Goal: Find specific page/section: Find specific page/section

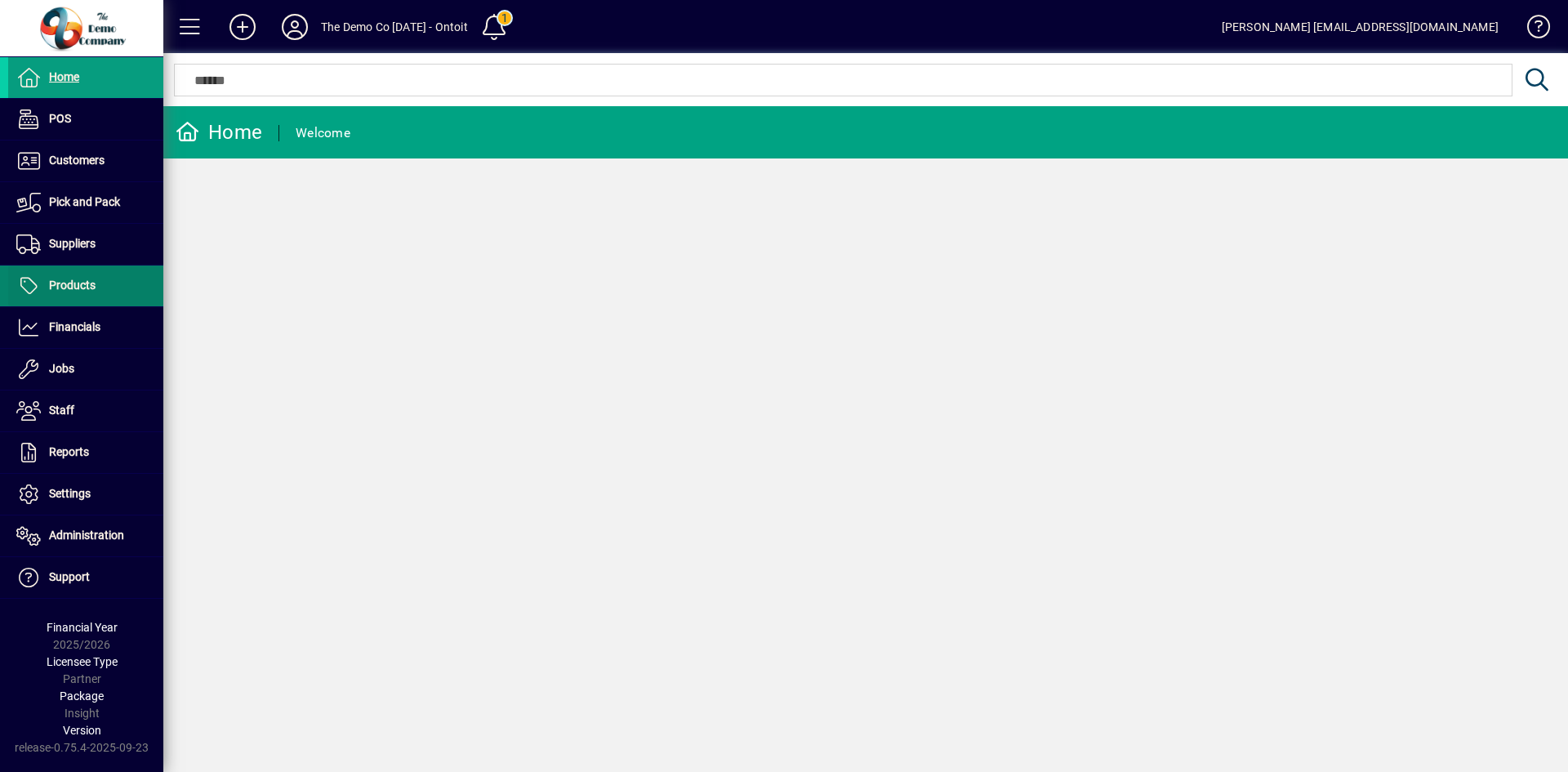
click at [95, 276] on span "Products" at bounding box center [52, 286] width 87 height 20
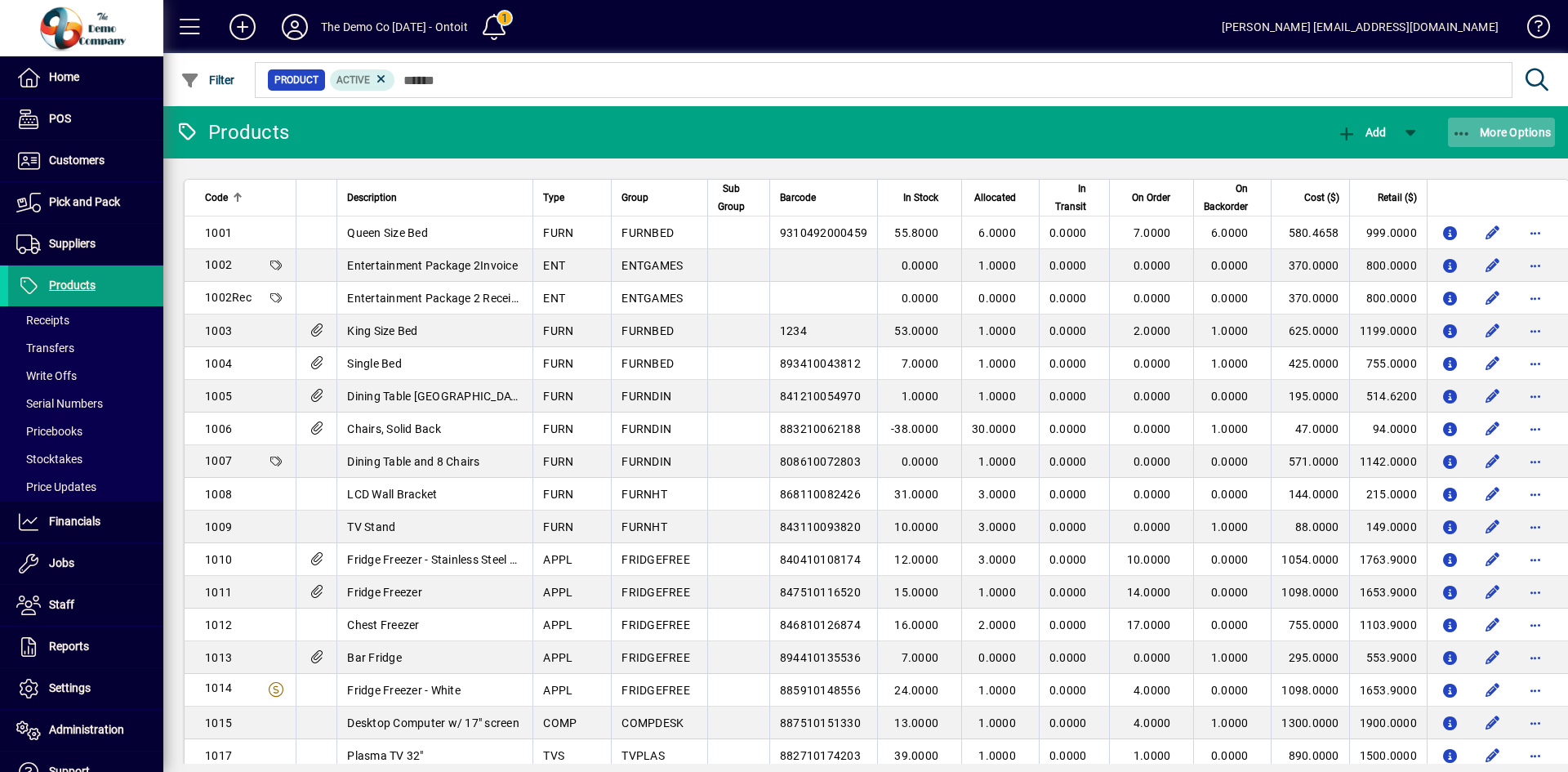
click at [1485, 126] on span "More Options" at bounding box center [1502, 132] width 100 height 13
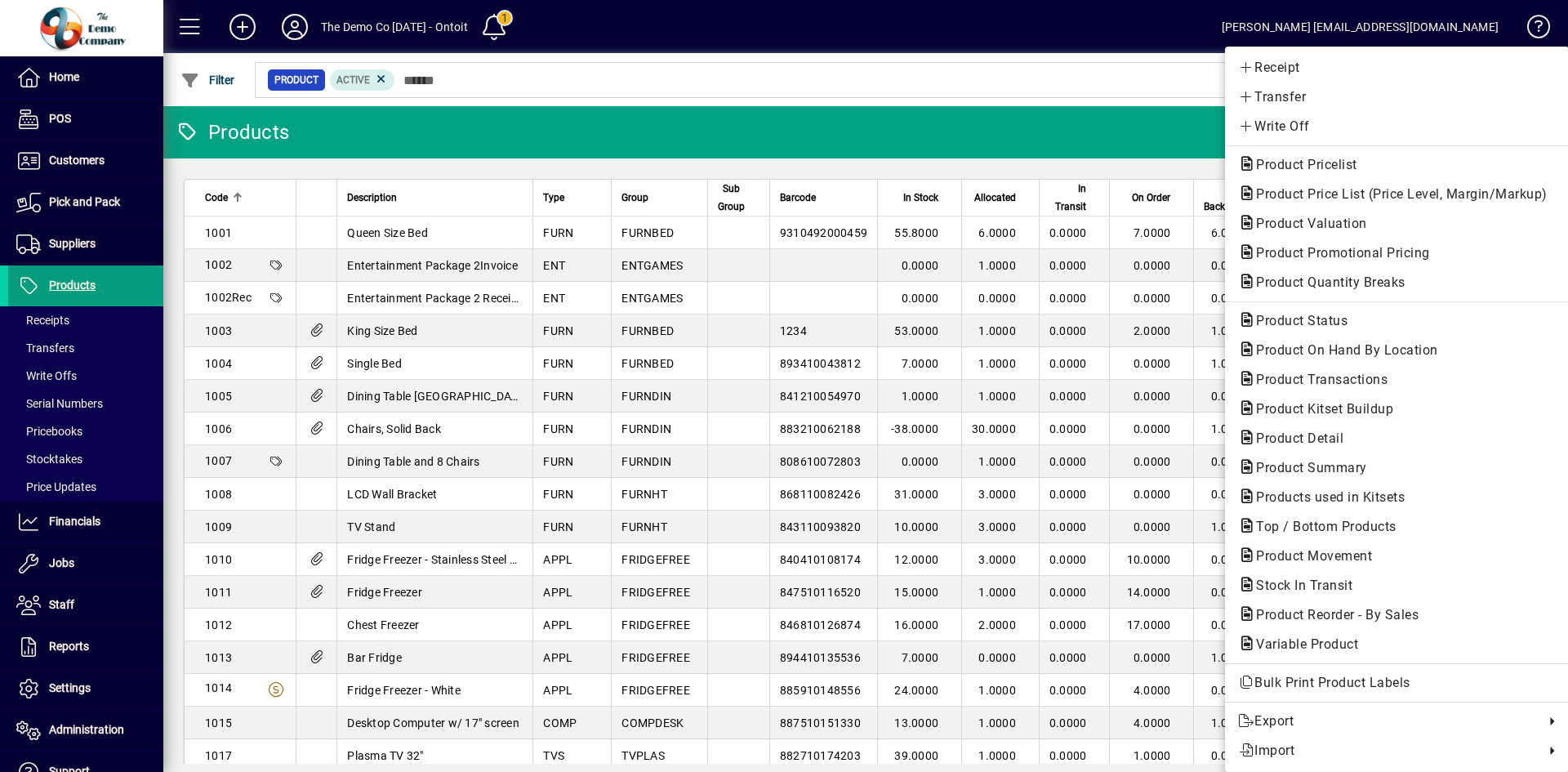
click at [63, 240] on div at bounding box center [784, 386] width 1568 height 772
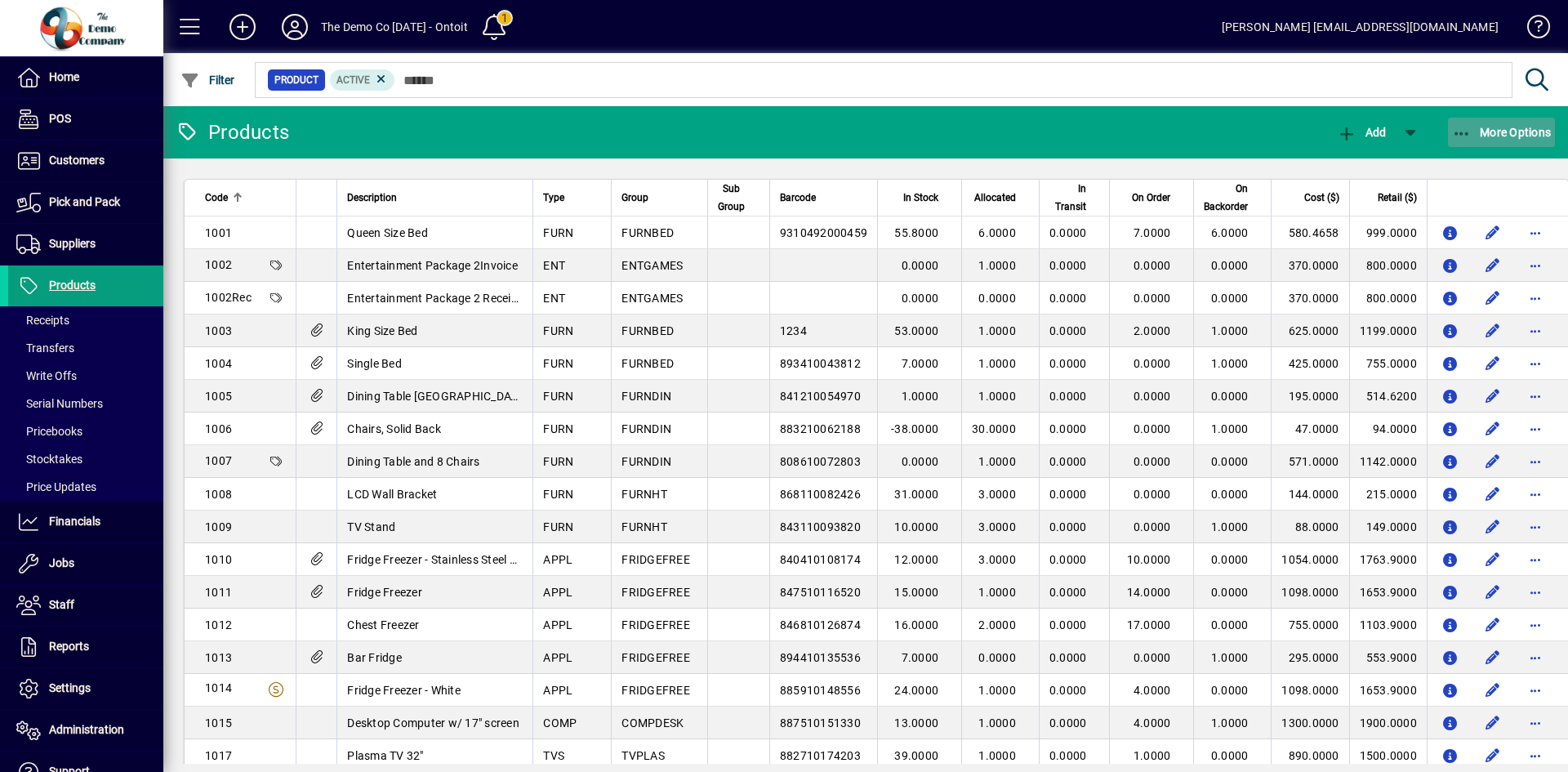
click at [1519, 130] on span "More Options" at bounding box center [1502, 132] width 100 height 13
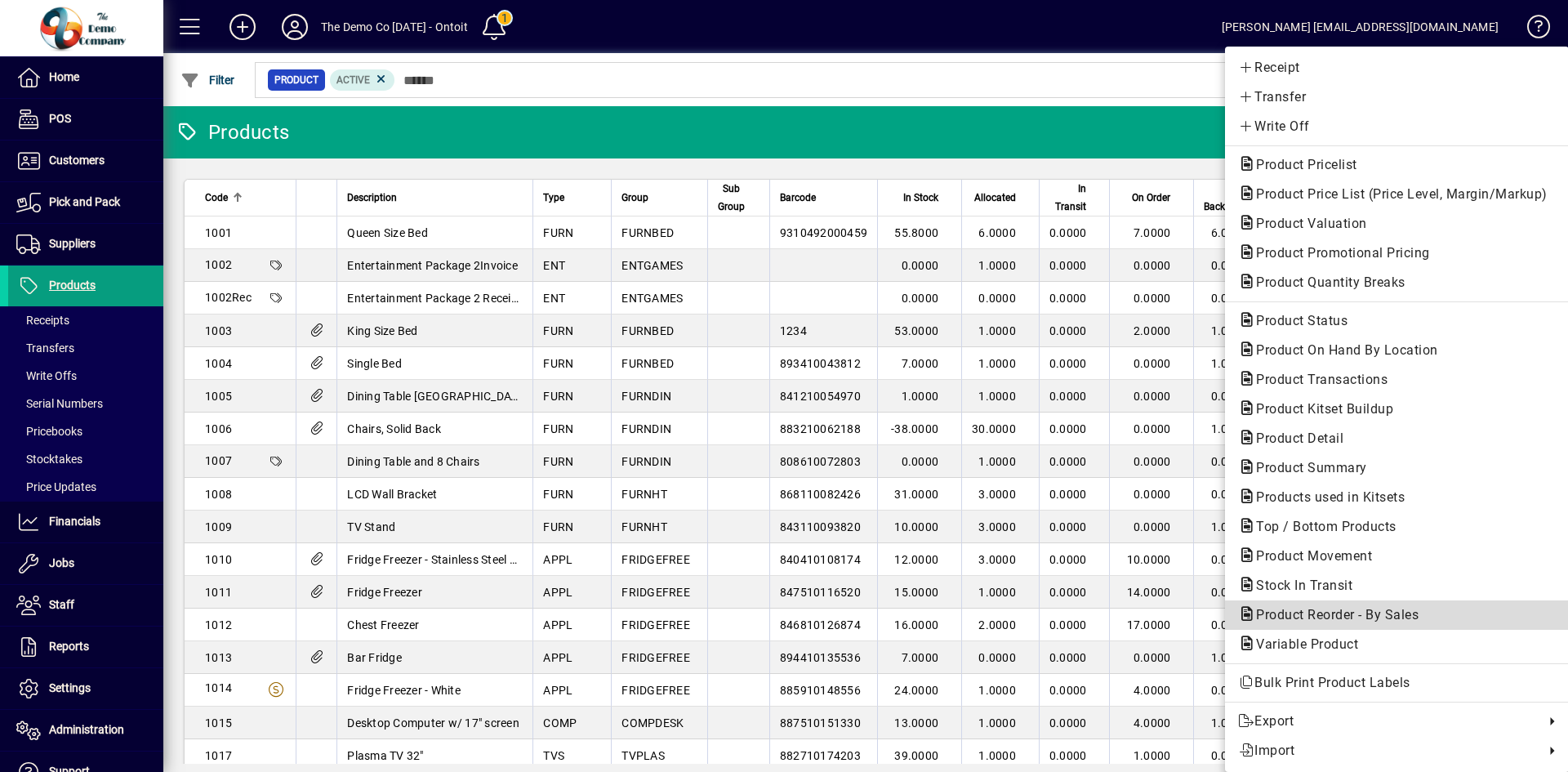
click at [1377, 607] on span "Product Reorder - By Sales" at bounding box center [1332, 615] width 188 height 15
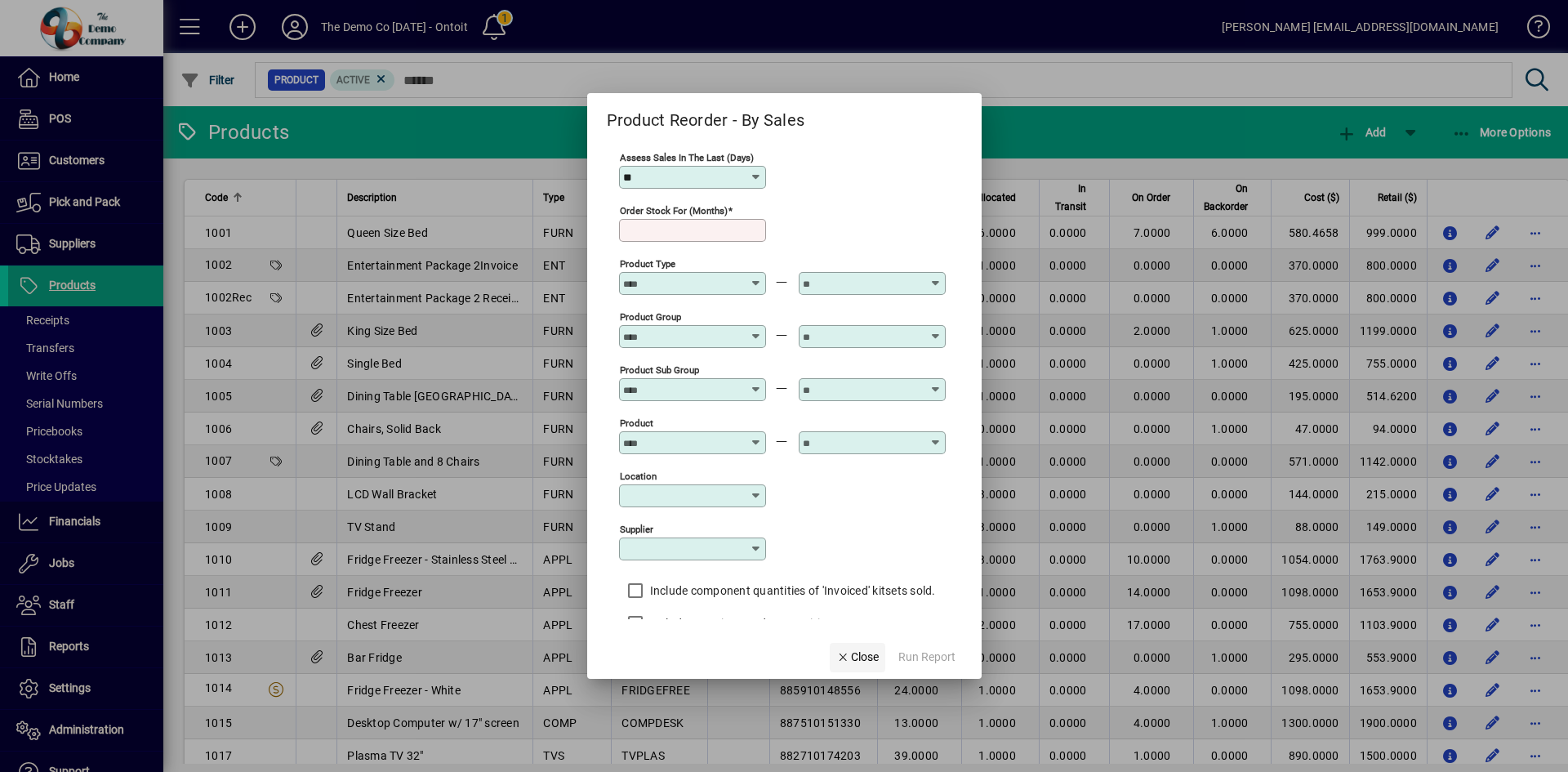
click at [861, 656] on span "Close" at bounding box center [857, 657] width 43 height 17
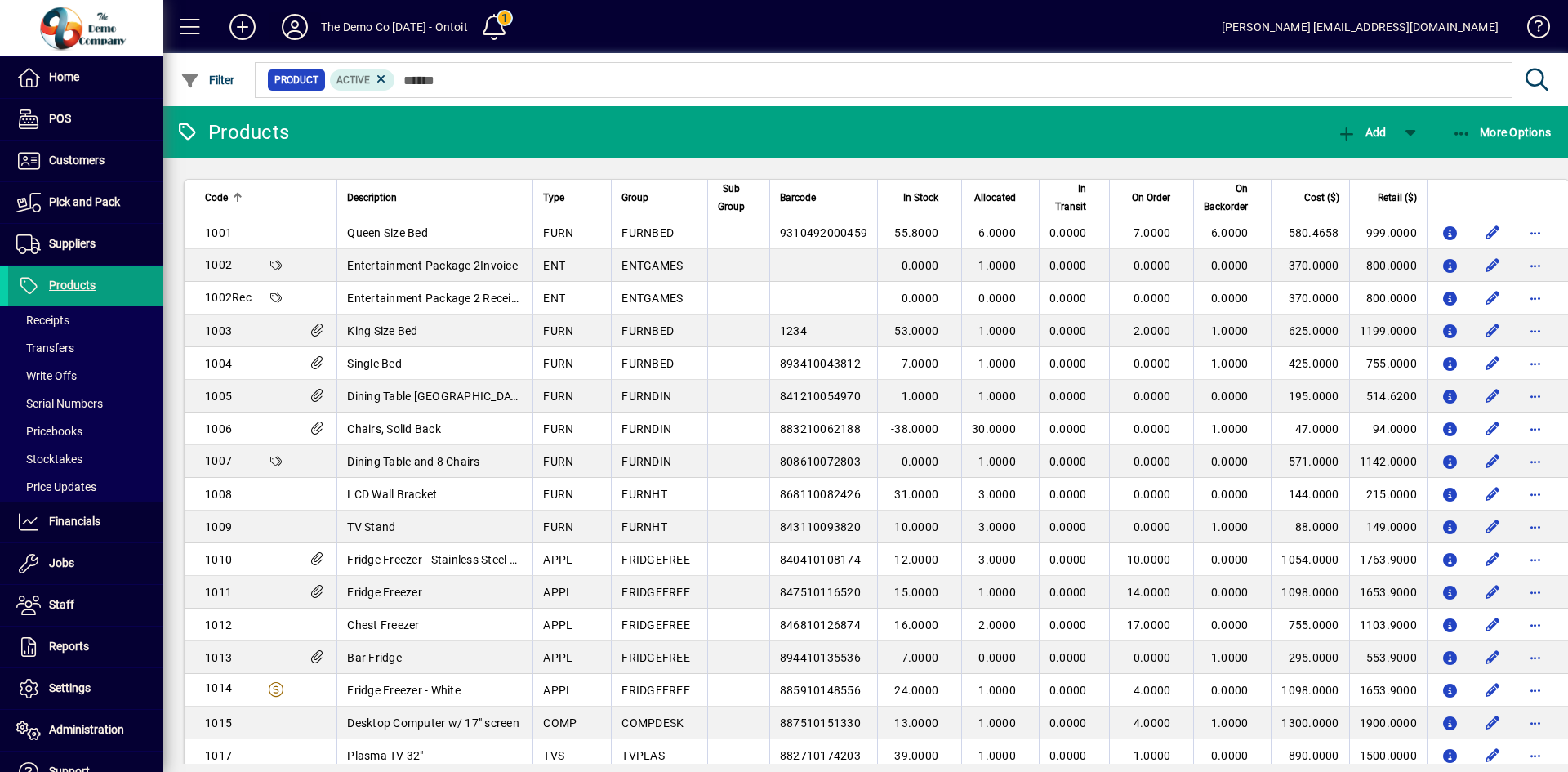
click at [302, 15] on icon at bounding box center [295, 26] width 33 height 26
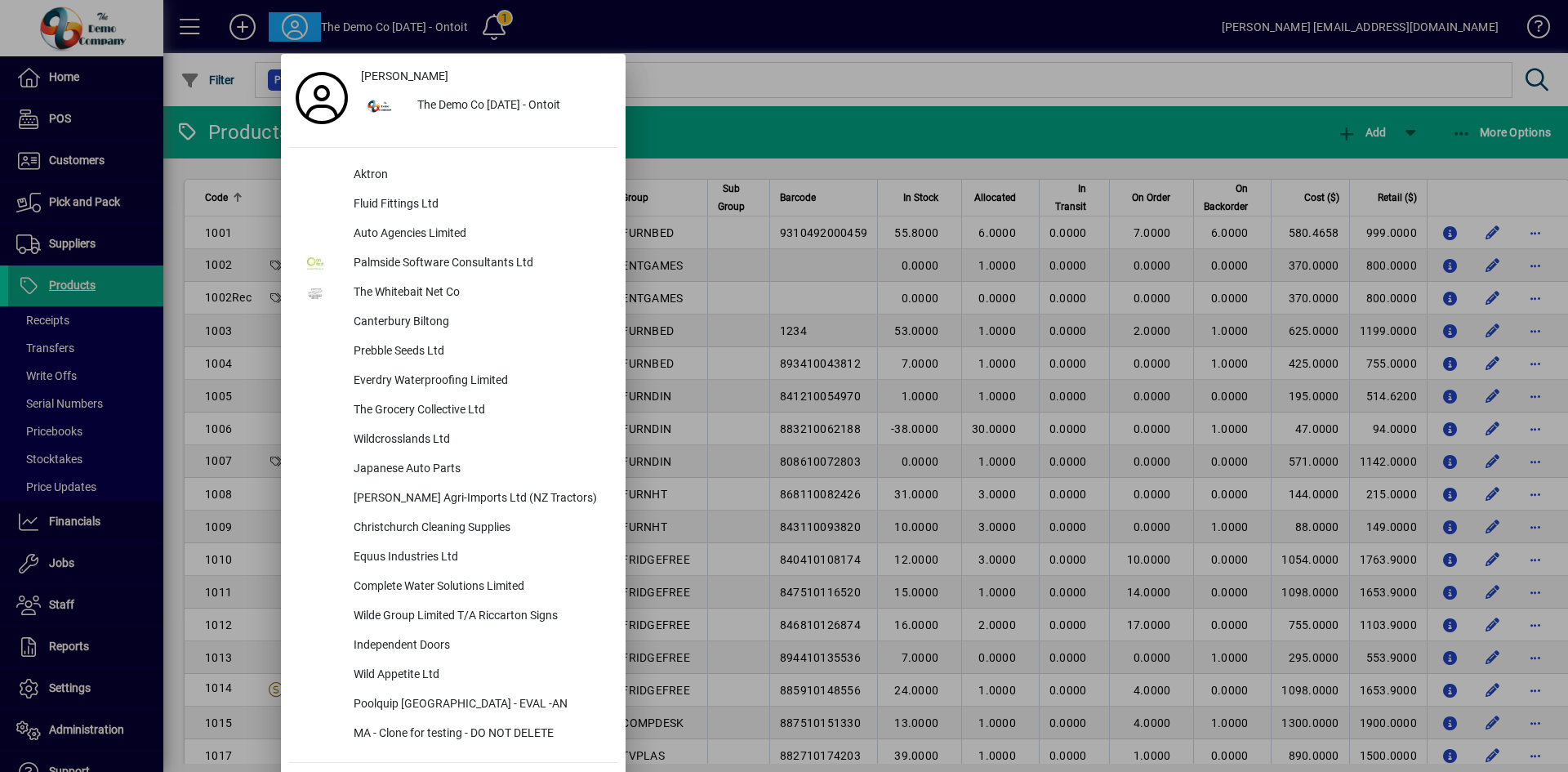
scroll to position [42, 0]
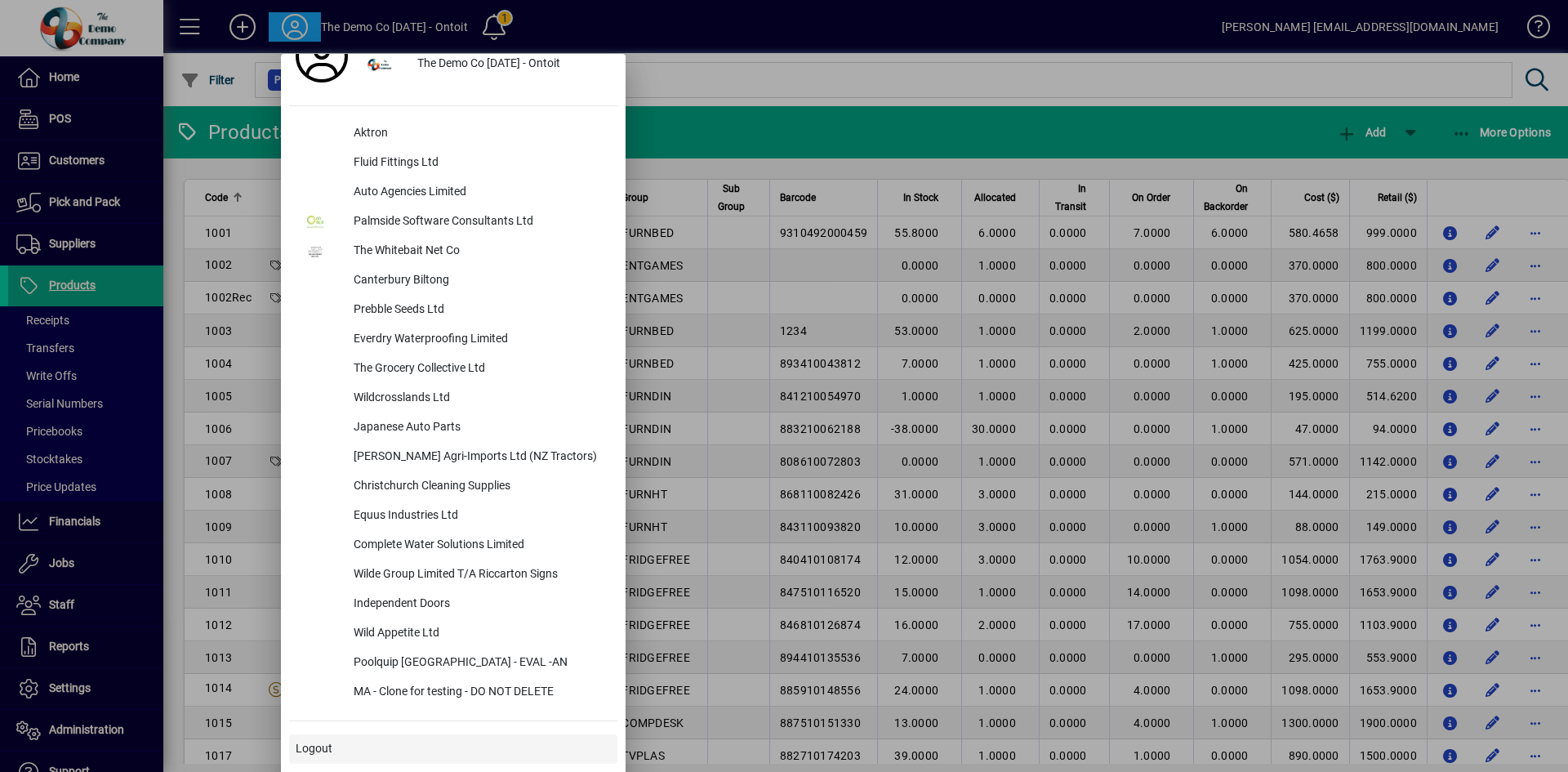
click at [355, 745] on span at bounding box center [453, 749] width 329 height 39
